Goal: Transaction & Acquisition: Purchase product/service

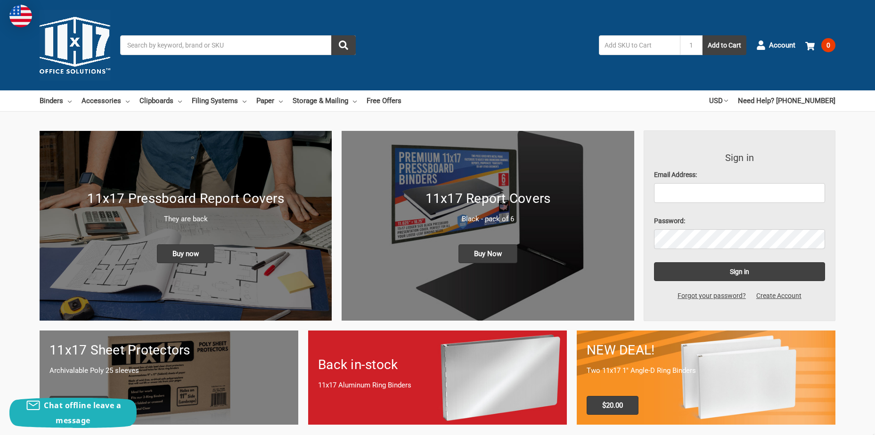
click at [270, 219] on p "They are back" at bounding box center [185, 219] width 272 height 11
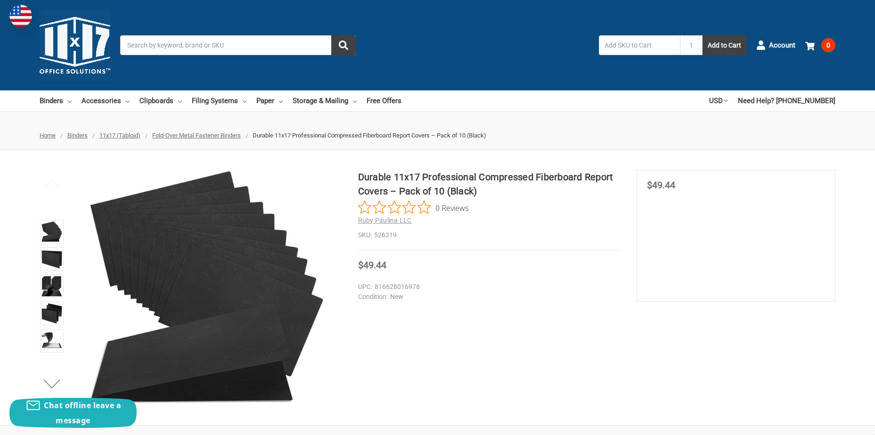
click at [204, 136] on span "Fold-Over Metal Fastener Binders" at bounding box center [196, 135] width 89 height 7
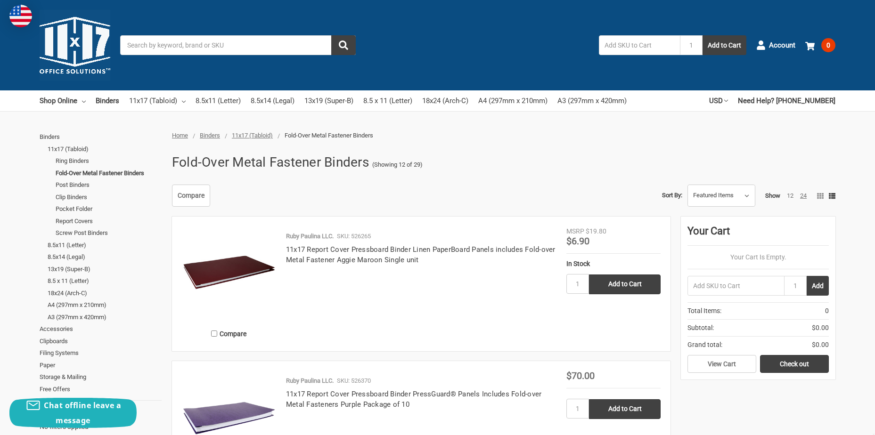
click at [803, 197] on link "24" at bounding box center [803, 195] width 7 height 7
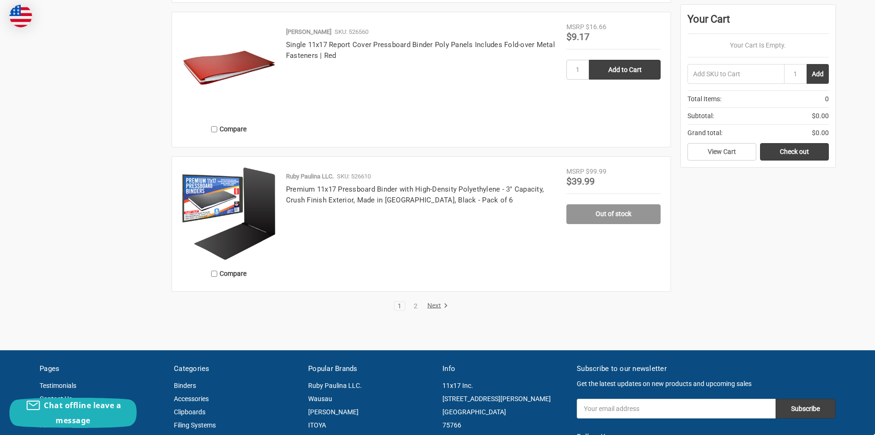
scroll to position [3438, 0]
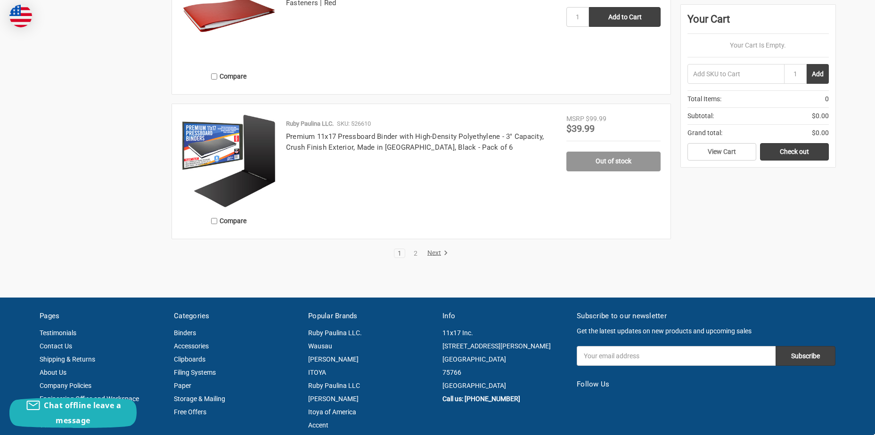
click at [439, 254] on link "Next" at bounding box center [436, 253] width 24 height 8
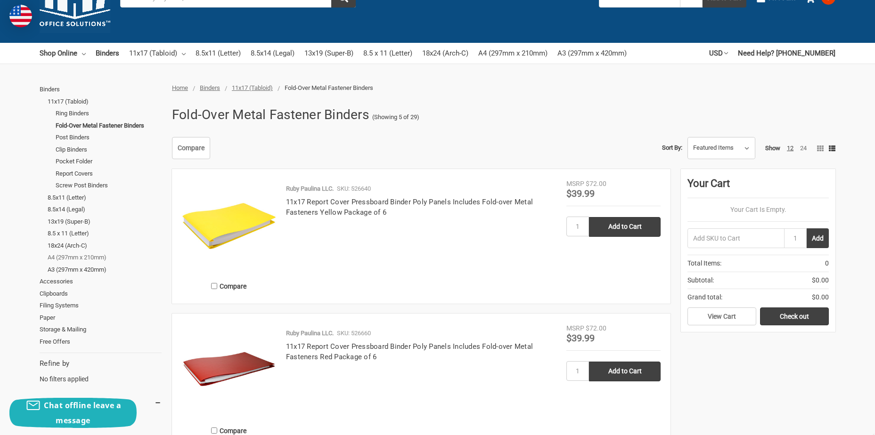
scroll to position [47, 0]
click at [60, 284] on link "Accessories" at bounding box center [101, 282] width 122 height 12
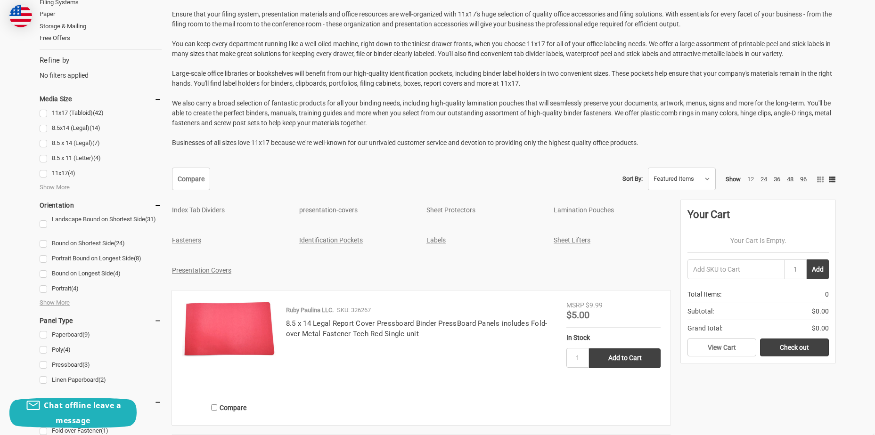
scroll to position [330, 0]
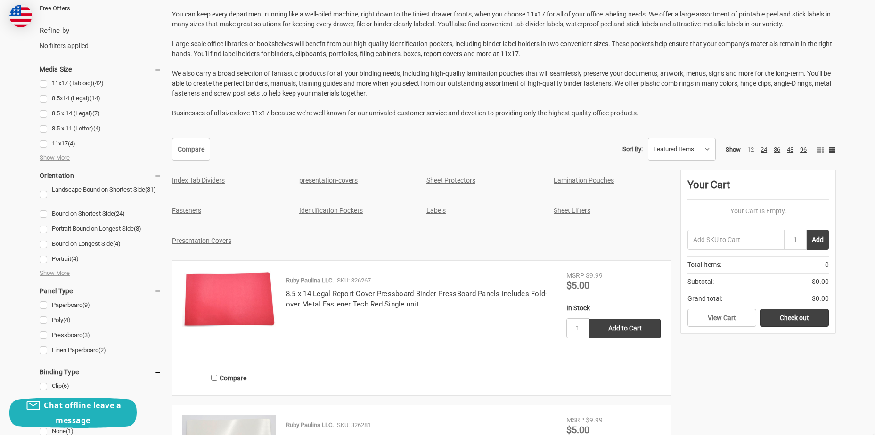
click at [179, 207] on link "Fasteners" at bounding box center [186, 211] width 29 height 8
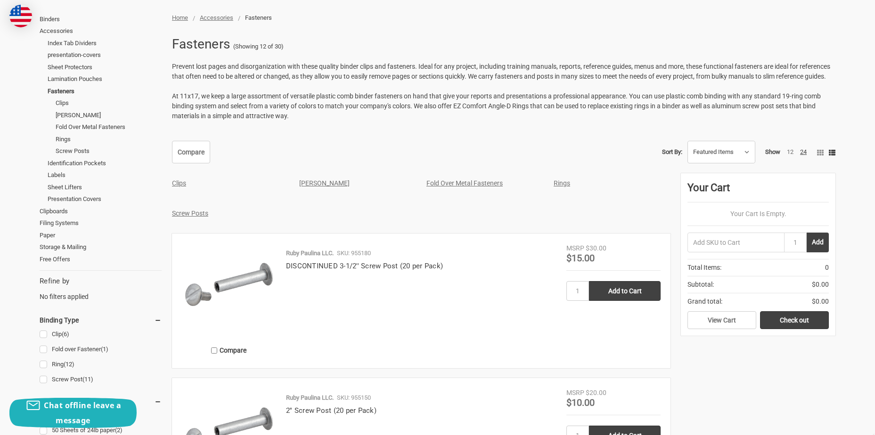
scroll to position [141, 0]
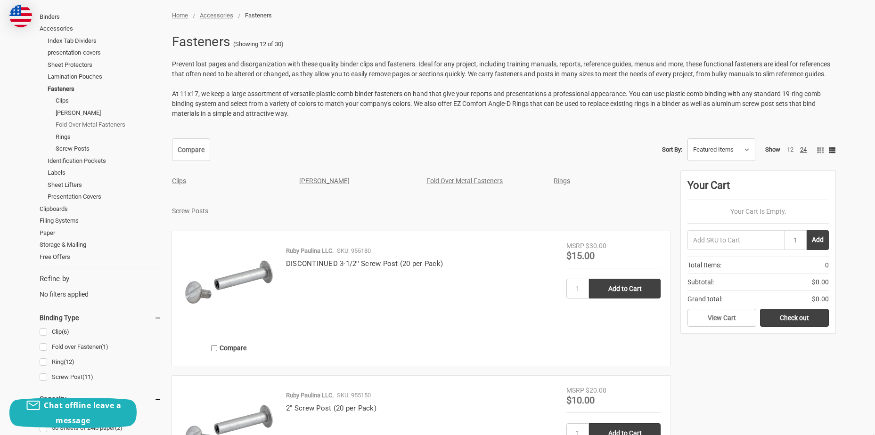
click at [105, 119] on link "Fold Over Metal Fasteners" at bounding box center [109, 125] width 106 height 12
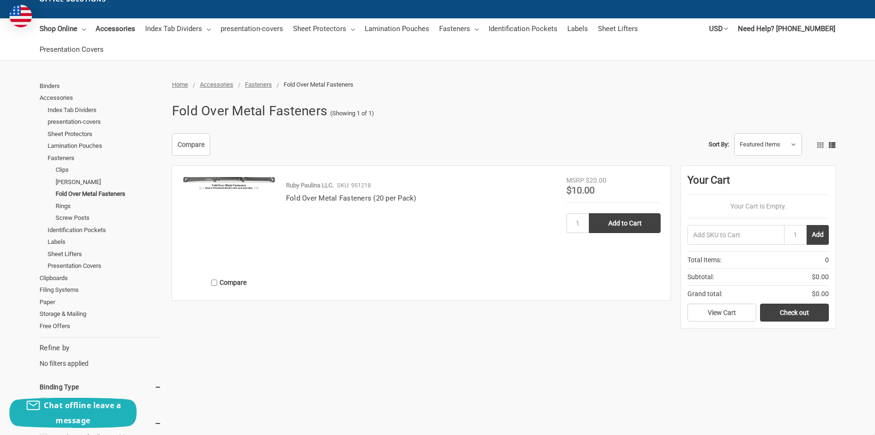
scroll to position [94, 0]
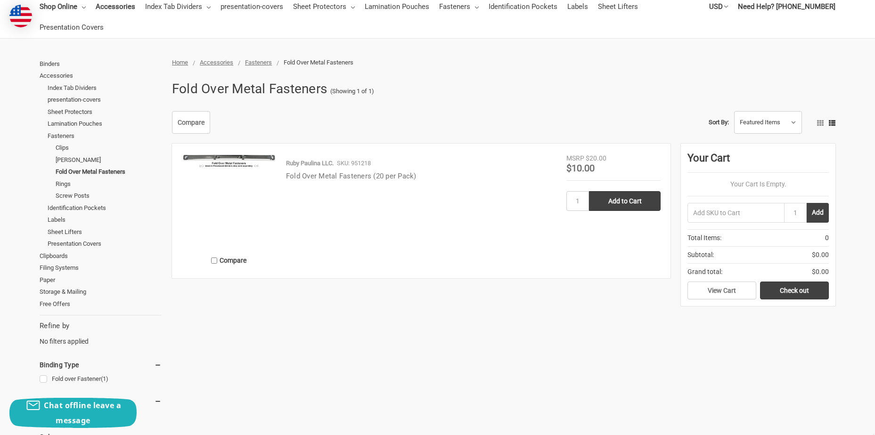
click at [303, 172] on link "Fold Over Metal Fasteners (20 per Pack)" at bounding box center [351, 176] width 130 height 8
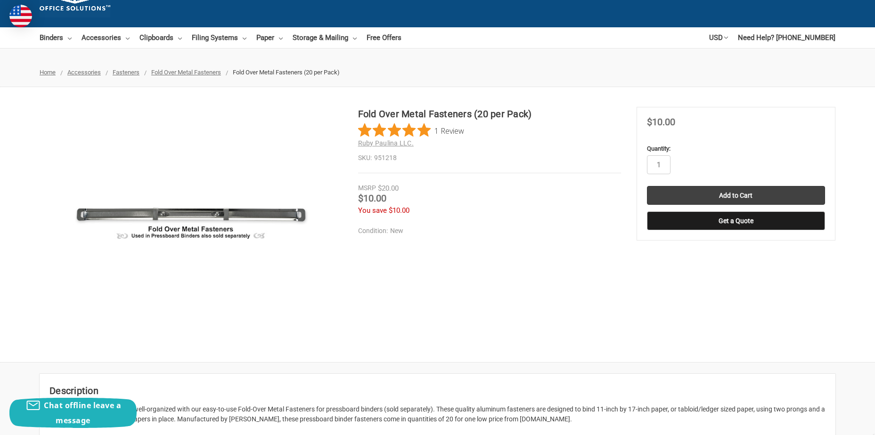
scroll to position [47, 0]
